Goal: Transaction & Acquisition: Download file/media

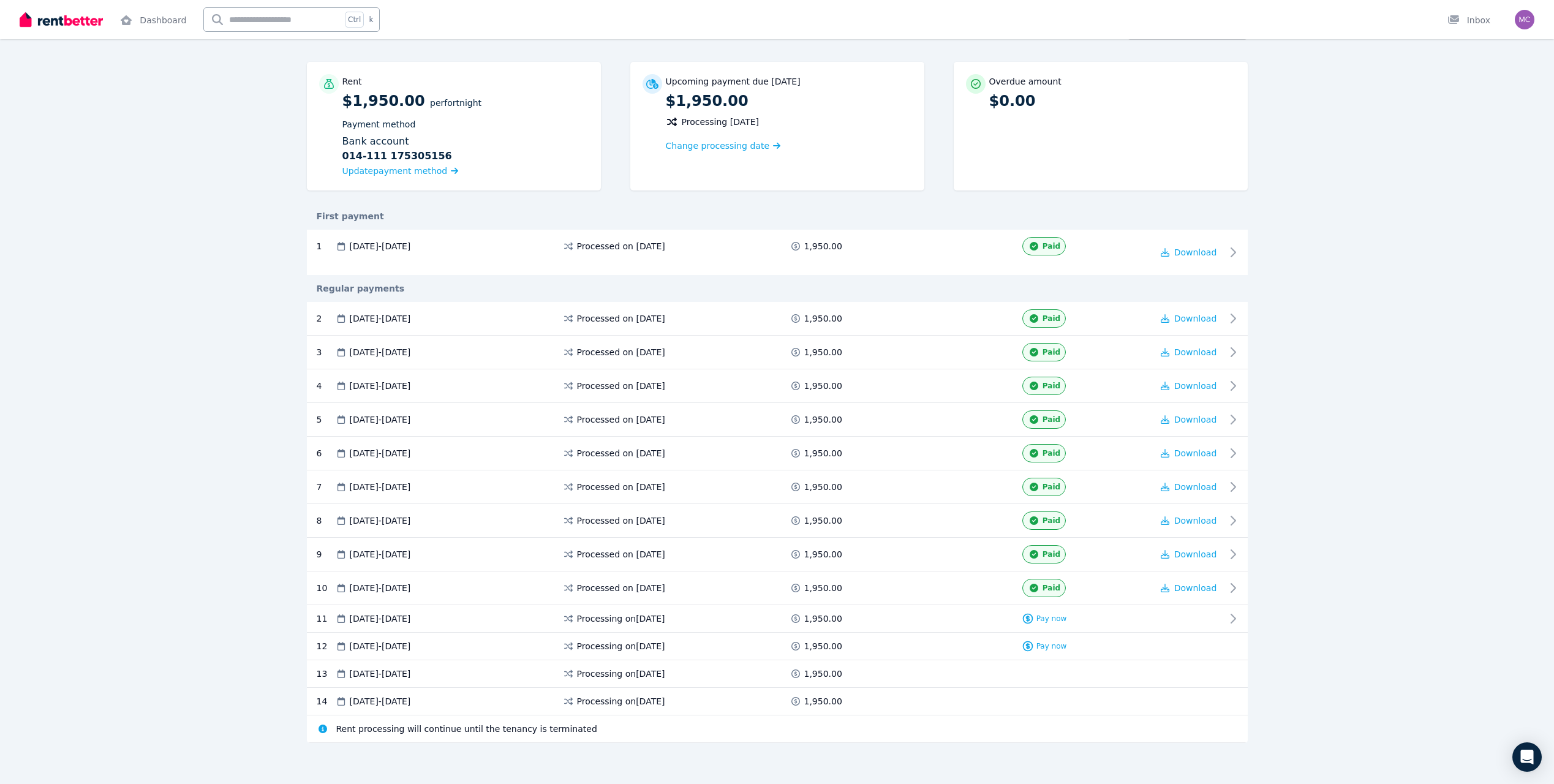
scroll to position [84, 0]
click at [1187, 417] on span "Download" at bounding box center [1195, 416] width 43 height 10
click at [1201, 451] on span "Download" at bounding box center [1195, 450] width 43 height 10
click at [1204, 486] on span "Download" at bounding box center [1195, 484] width 43 height 10
